Goal: Complete application form

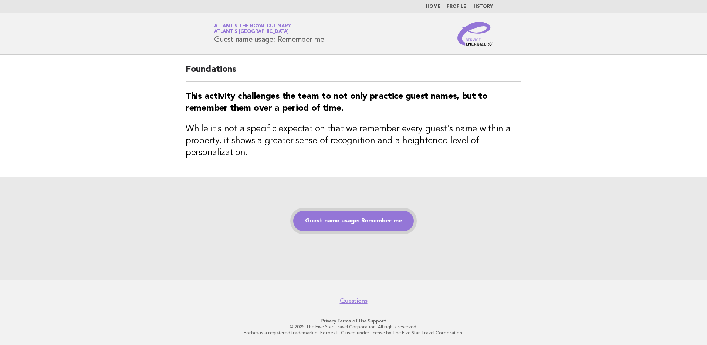
click at [341, 219] on link "Guest name usage: Remember me" at bounding box center [353, 220] width 121 height 21
click at [355, 213] on link "Guest name usage: Remember me" at bounding box center [353, 220] width 121 height 21
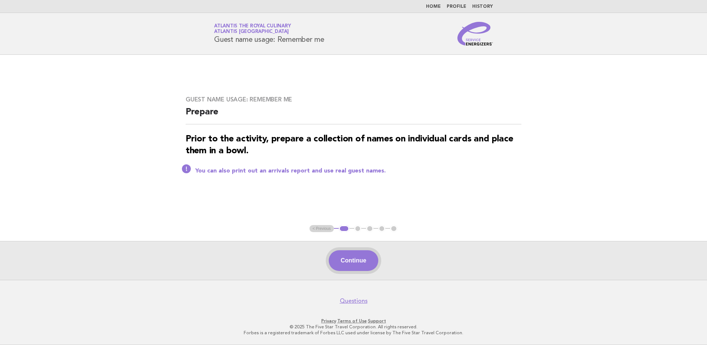
click at [356, 259] on button "Continue" at bounding box center [353, 260] width 49 height 21
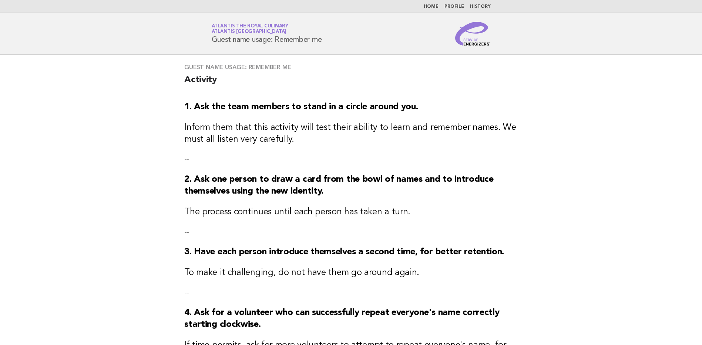
scroll to position [158, 0]
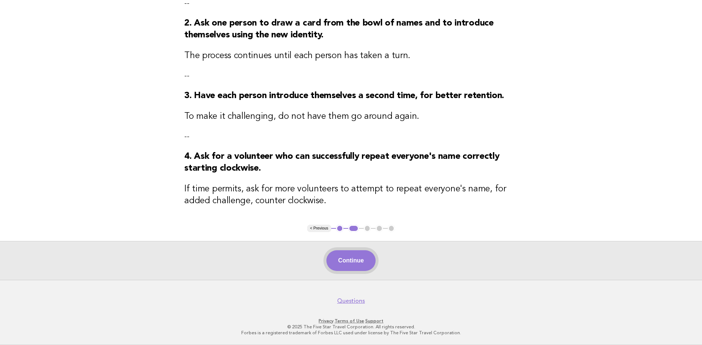
click at [355, 260] on button "Continue" at bounding box center [350, 260] width 49 height 21
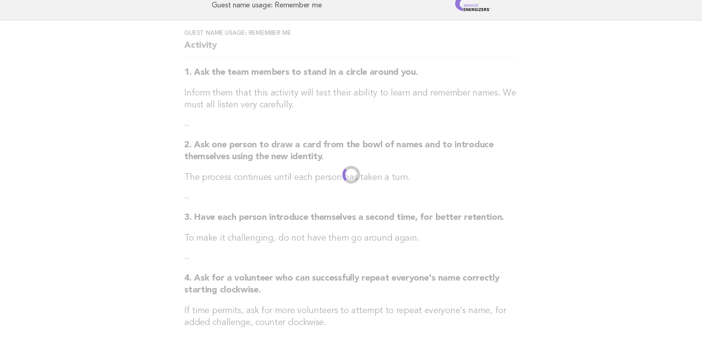
scroll to position [0, 0]
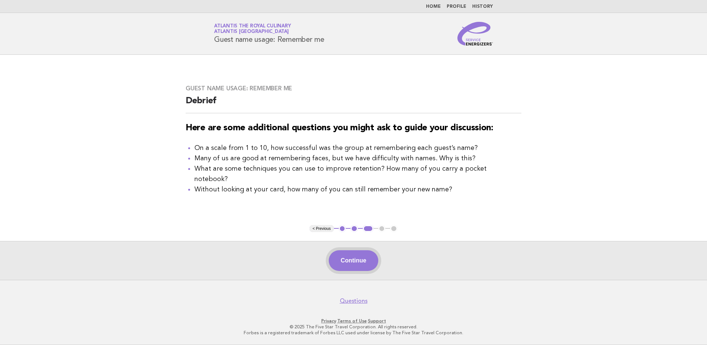
click at [363, 264] on button "Continue" at bounding box center [353, 260] width 49 height 21
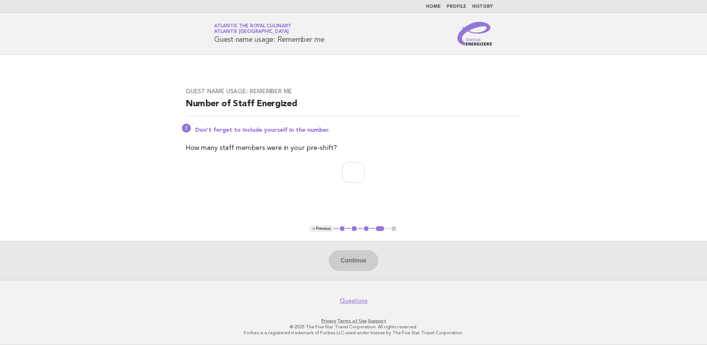
click at [348, 183] on div "Guest name usage: Remember me Number of Staff Energized Don't forget to include…" at bounding box center [354, 140] width 354 height 122
click at [344, 171] on input "number" at bounding box center [354, 172] width 22 height 21
type input "**"
click at [485, 204] on main "Guest name usage: Remember me Number of Staff Energized Don't forget to include…" at bounding box center [353, 167] width 707 height 225
click at [358, 262] on button "Continue" at bounding box center [353, 260] width 49 height 21
